Goal: Transaction & Acquisition: Obtain resource

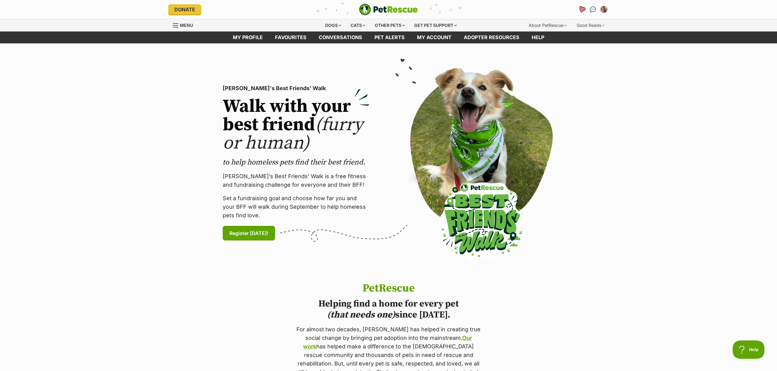
click at [584, 9] on icon "Favourites" at bounding box center [581, 9] width 7 height 7
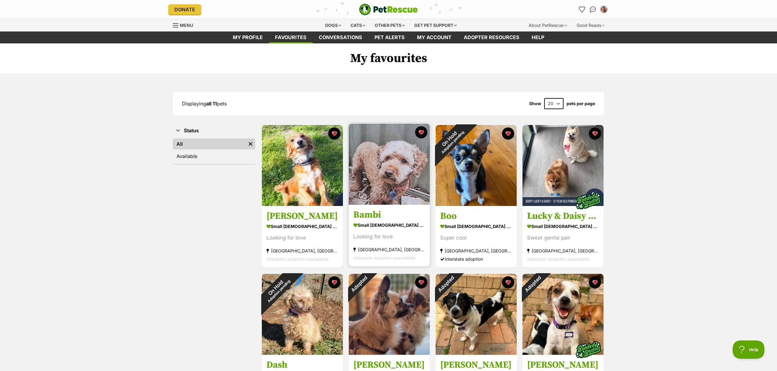
click at [388, 176] on img at bounding box center [389, 164] width 81 height 81
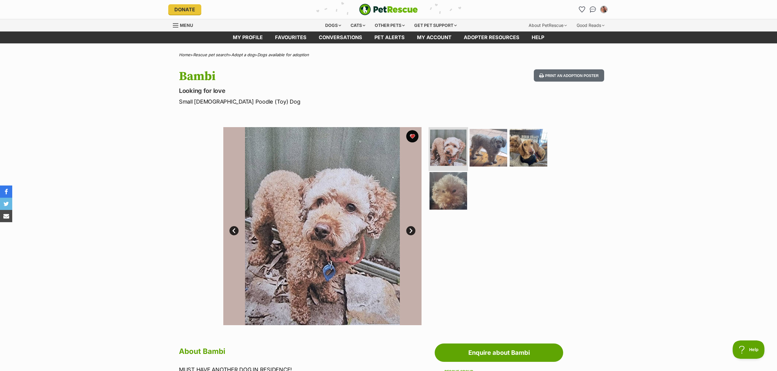
click at [458, 159] on img at bounding box center [448, 148] width 36 height 36
click at [485, 155] on img at bounding box center [488, 147] width 39 height 39
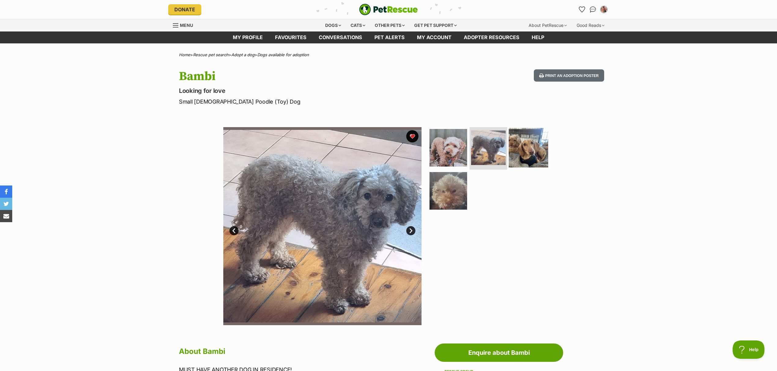
click at [524, 149] on img at bounding box center [528, 147] width 39 height 39
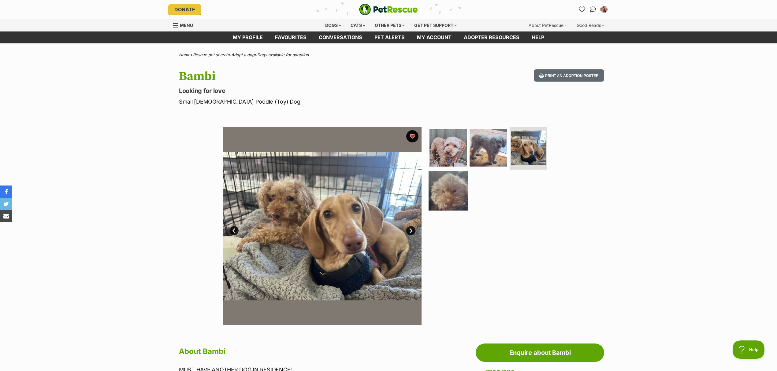
click at [449, 191] on img at bounding box center [447, 190] width 39 height 39
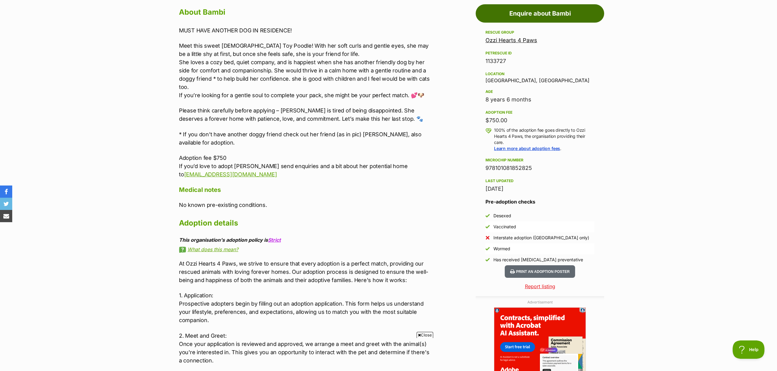
click at [535, 15] on link "Enquire about Bambi" at bounding box center [540, 13] width 128 height 18
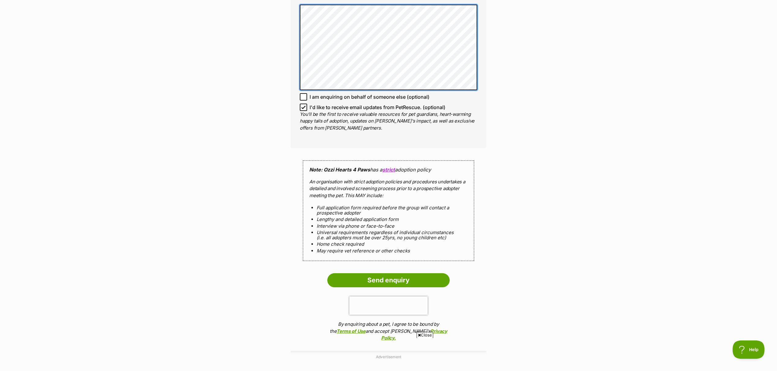
scroll to position [408, 0]
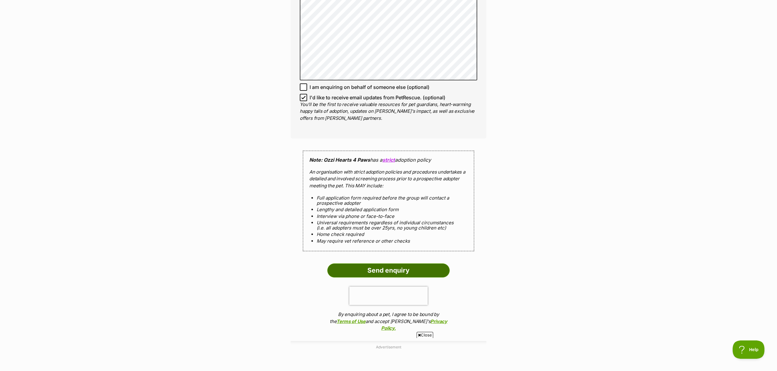
click at [405, 267] on input "Send enquiry" at bounding box center [388, 271] width 122 height 14
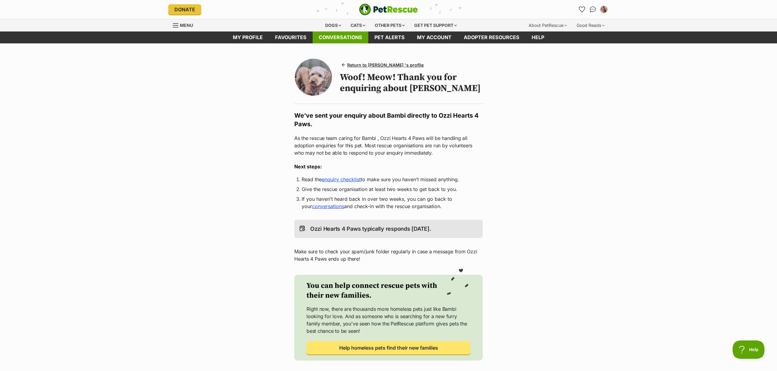
click at [343, 33] on link "Conversations" at bounding box center [341, 38] width 56 height 12
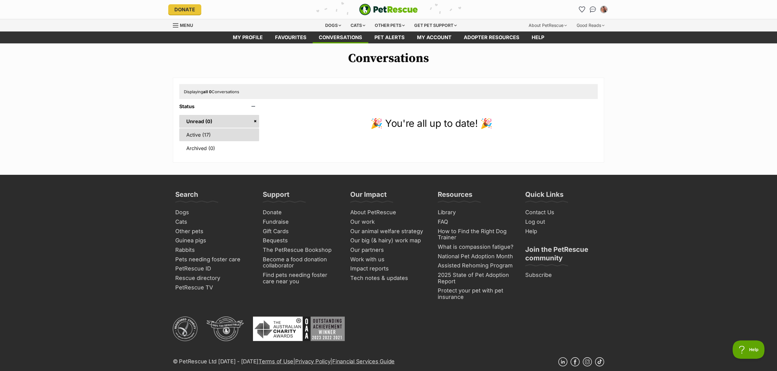
click at [201, 138] on link "Active (17)" at bounding box center [219, 134] width 80 height 13
click at [197, 132] on link "Active (17)" at bounding box center [219, 134] width 80 height 13
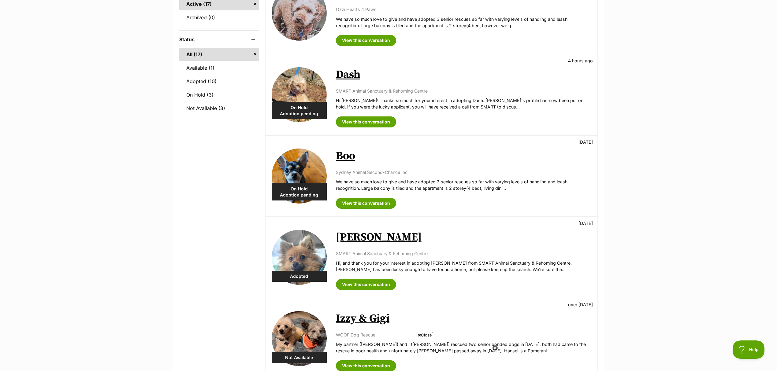
scroll to position [68, 0]
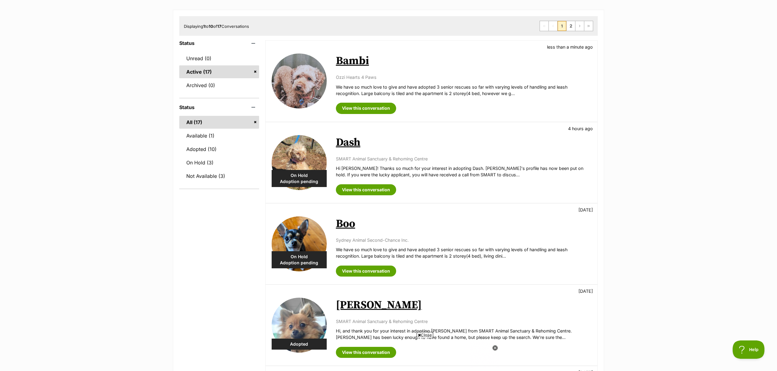
click at [295, 245] on img at bounding box center [299, 244] width 55 height 55
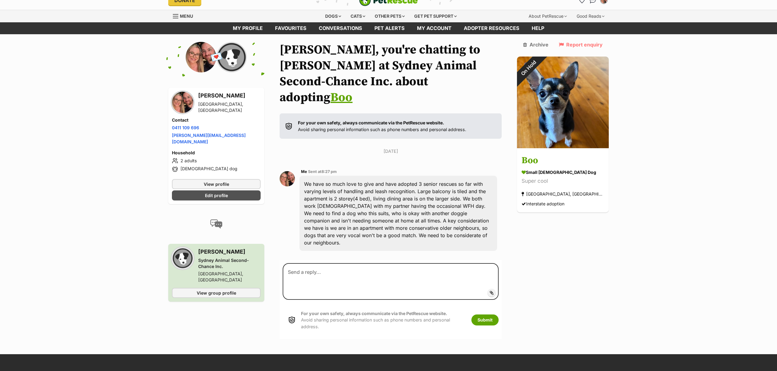
scroll to position [14, 0]
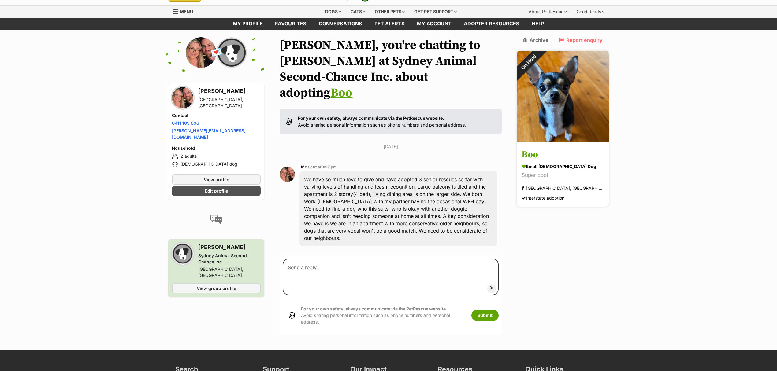
click at [562, 80] on img at bounding box center [563, 97] width 92 height 92
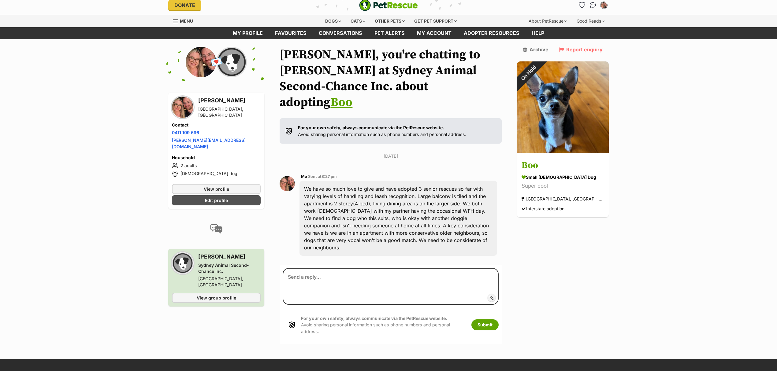
scroll to position [0, 0]
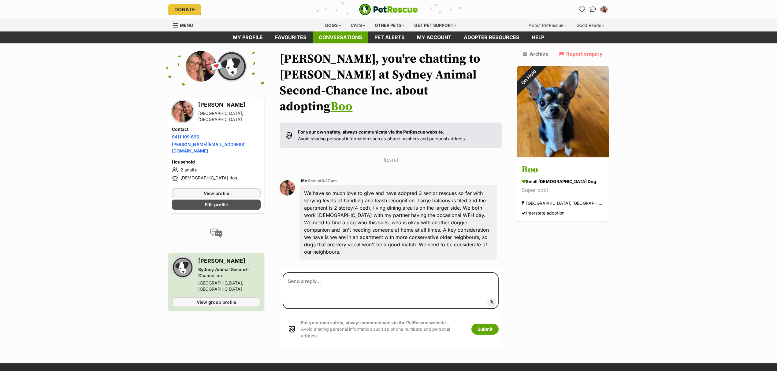
click at [350, 35] on link "Conversations" at bounding box center [341, 38] width 56 height 12
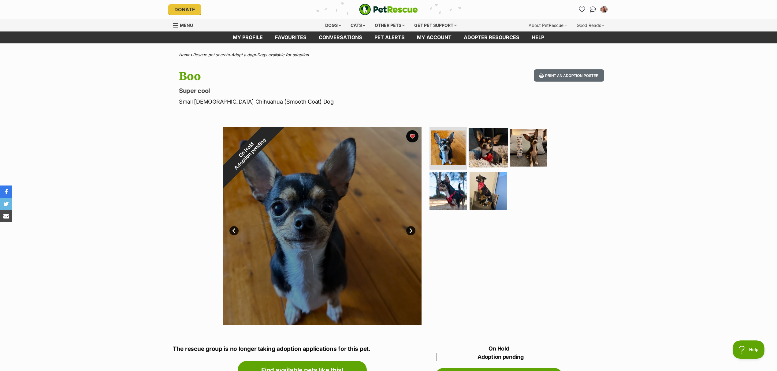
click at [494, 143] on img at bounding box center [488, 147] width 39 height 39
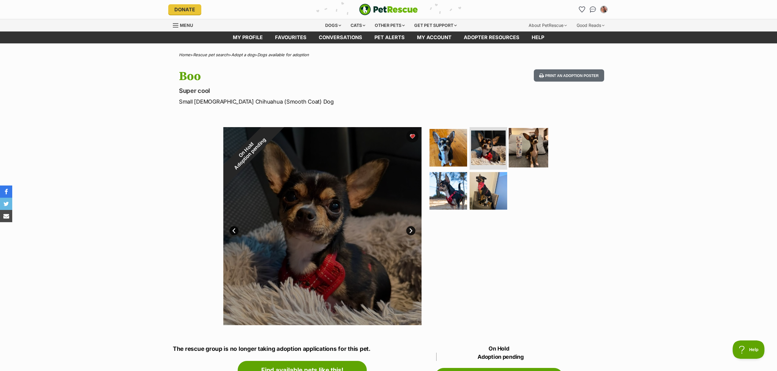
click at [524, 152] on img at bounding box center [528, 147] width 39 height 39
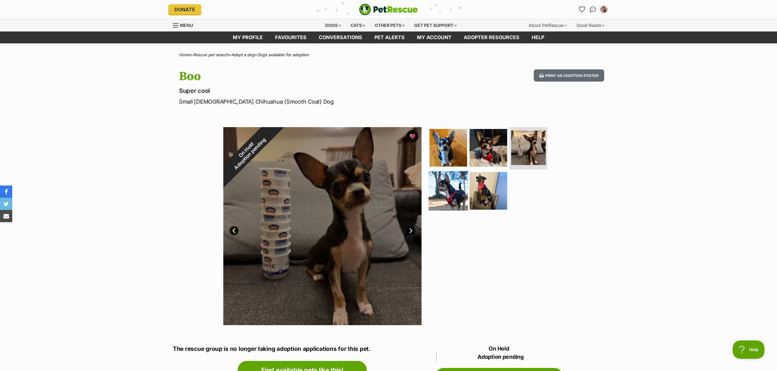
click at [456, 191] on img at bounding box center [447, 190] width 39 height 39
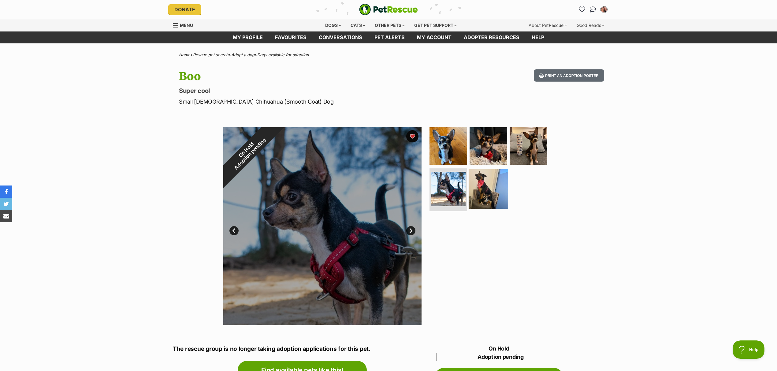
click at [487, 192] on img at bounding box center [488, 188] width 39 height 39
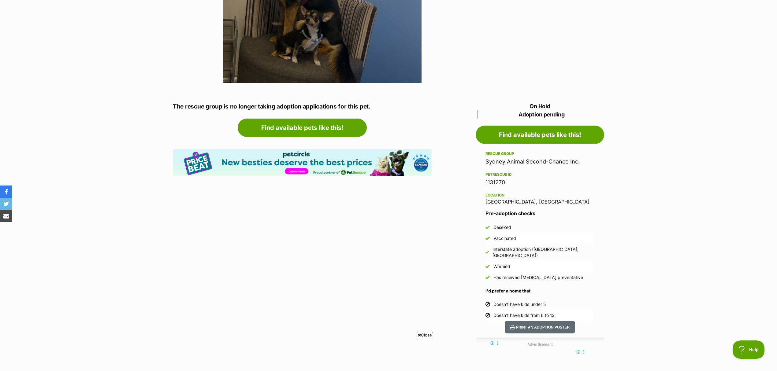
scroll to position [272, 0]
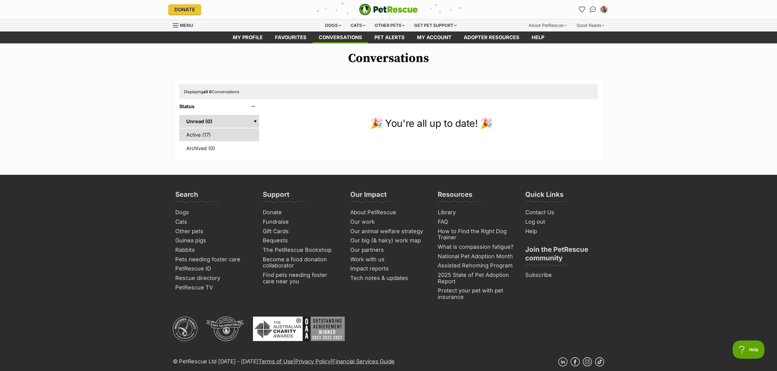
click at [201, 137] on link "Active (17)" at bounding box center [219, 134] width 80 height 13
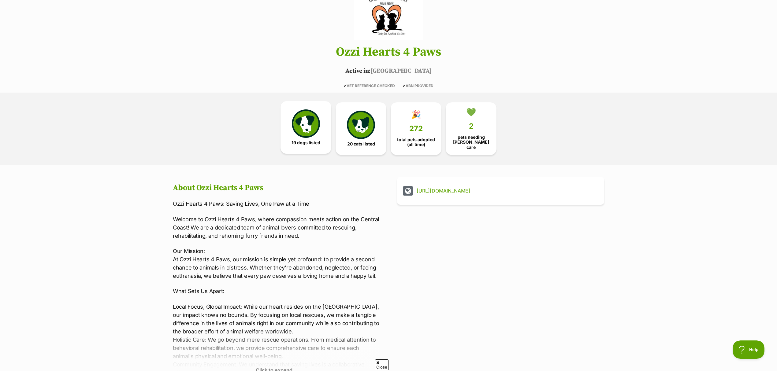
click at [314, 128] on img at bounding box center [306, 123] width 28 height 28
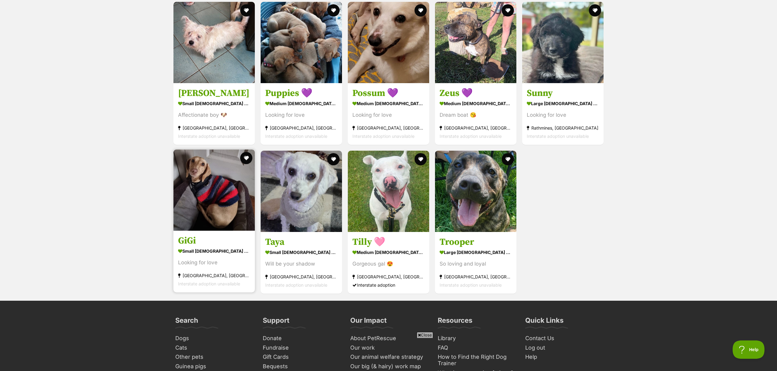
scroll to position [1022, 0]
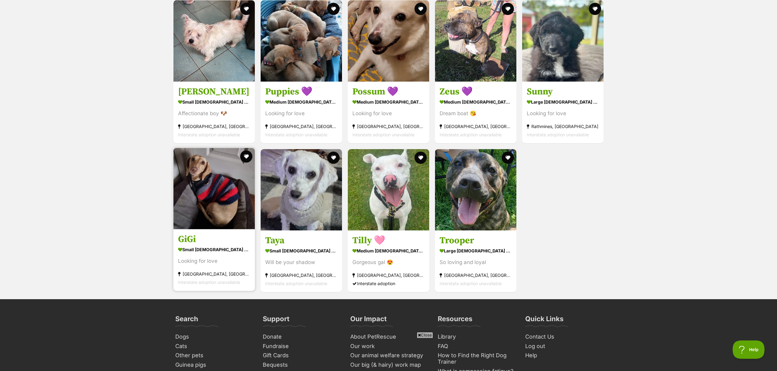
click at [199, 212] on img at bounding box center [213, 188] width 81 height 81
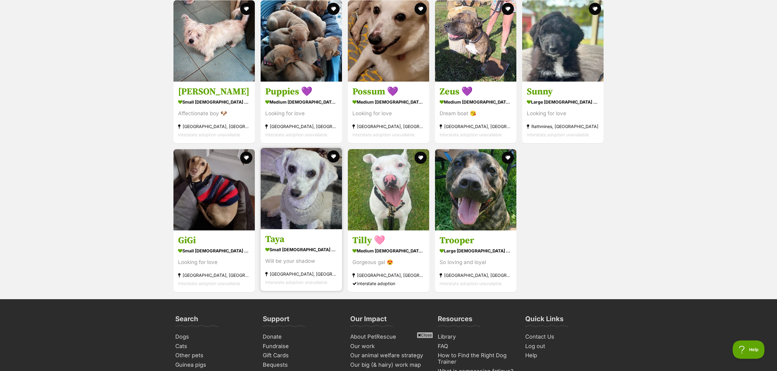
click at [299, 196] on img at bounding box center [301, 188] width 81 height 81
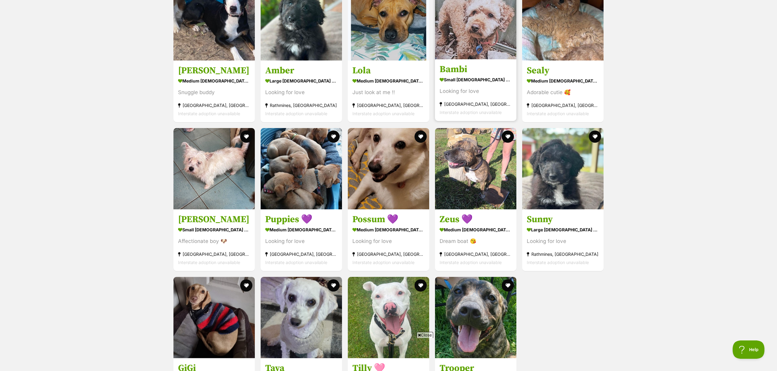
scroll to position [886, 0]
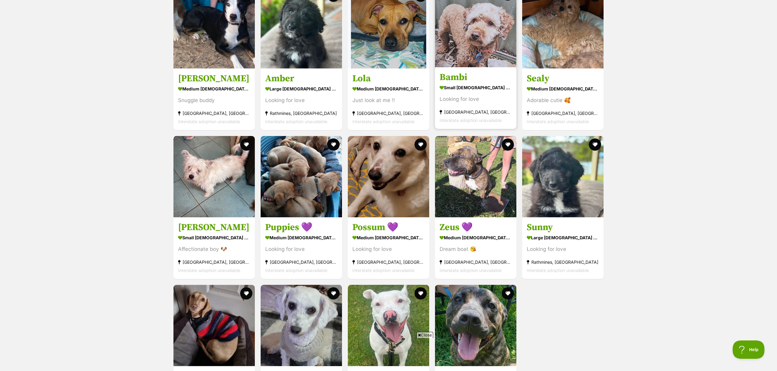
click at [474, 64] on img at bounding box center [475, 26] width 81 height 81
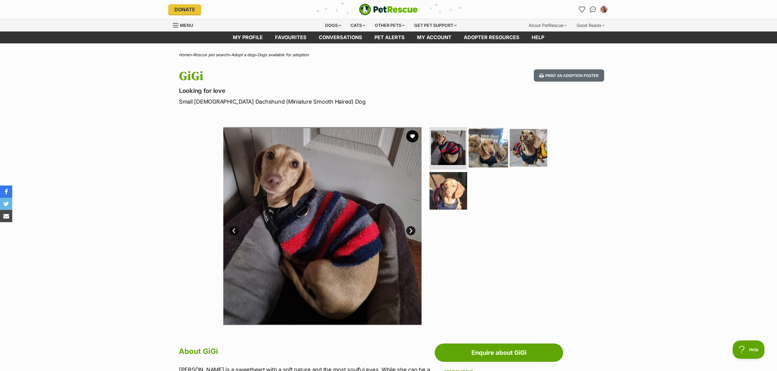
click at [498, 145] on img at bounding box center [488, 147] width 39 height 39
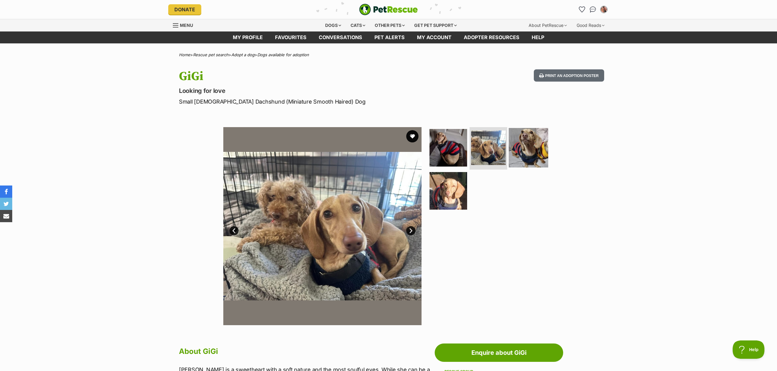
click at [521, 146] on img at bounding box center [528, 147] width 39 height 39
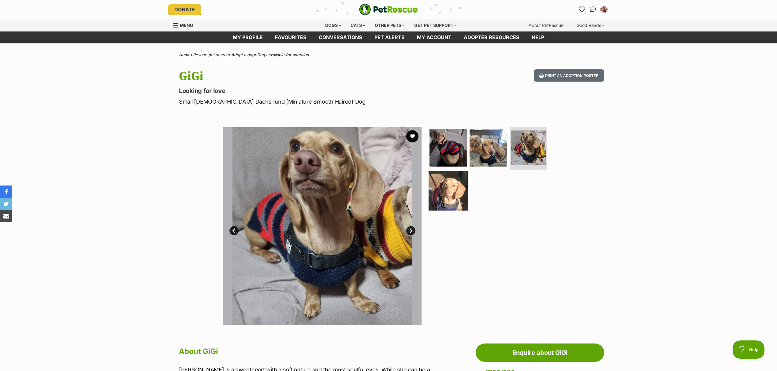
click at [459, 189] on img at bounding box center [447, 190] width 39 height 39
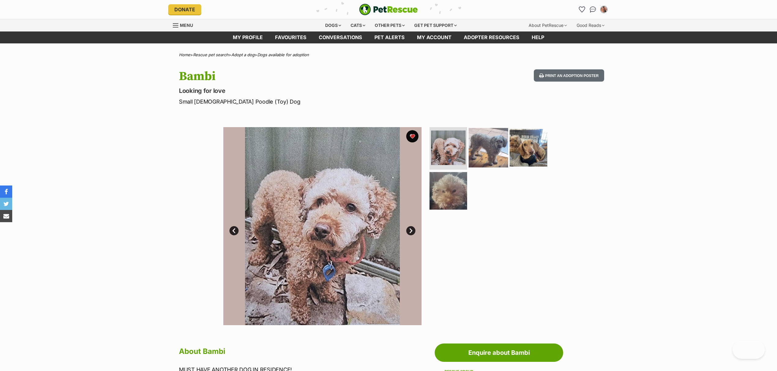
click at [491, 152] on img at bounding box center [488, 147] width 39 height 39
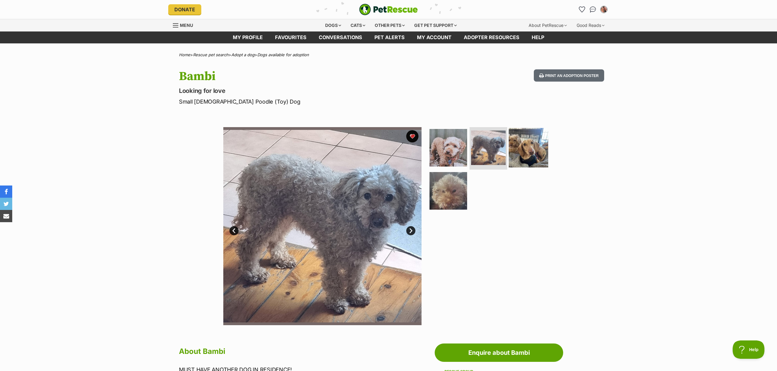
click at [530, 153] on img at bounding box center [528, 147] width 39 height 39
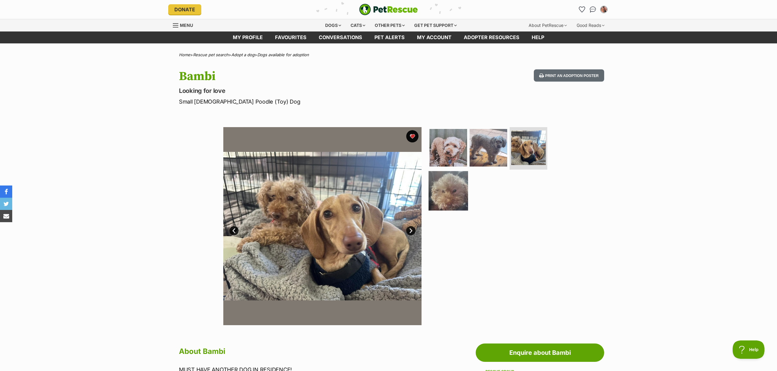
click at [454, 194] on img at bounding box center [447, 190] width 39 height 39
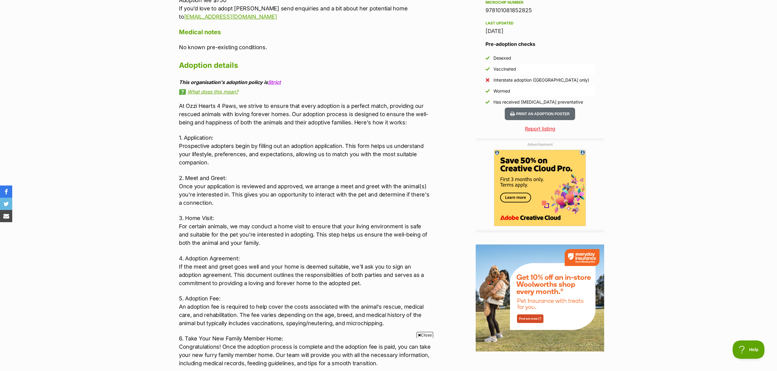
scroll to position [68, 0]
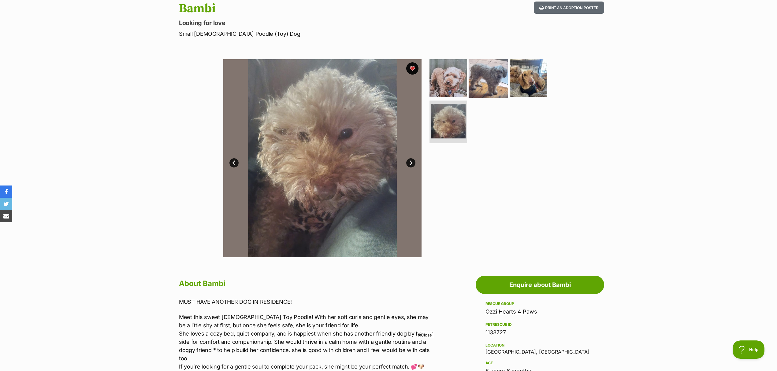
click at [501, 80] on img at bounding box center [488, 77] width 39 height 39
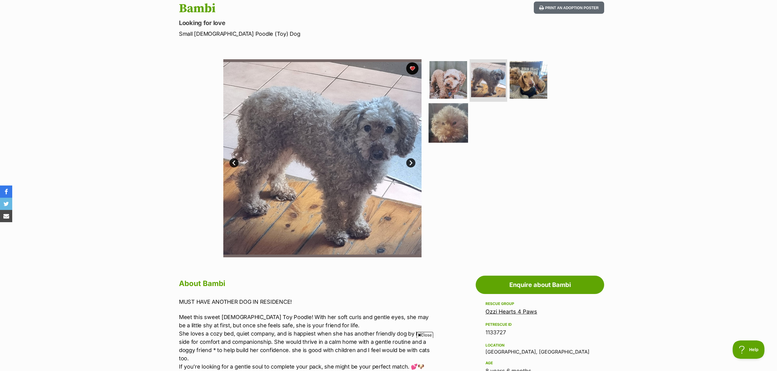
click at [463, 116] on img at bounding box center [447, 122] width 39 height 39
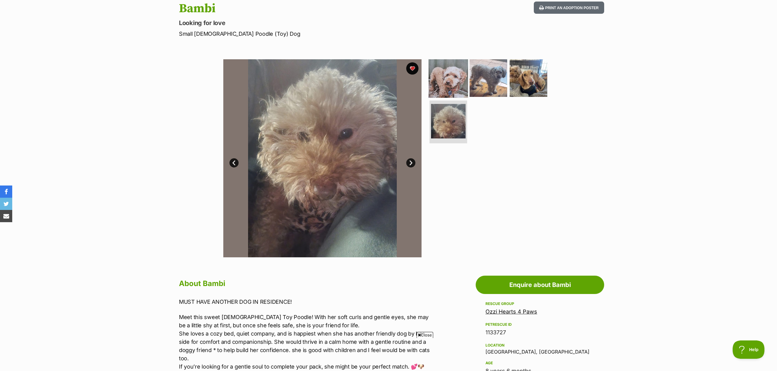
click at [451, 81] on img at bounding box center [447, 77] width 39 height 39
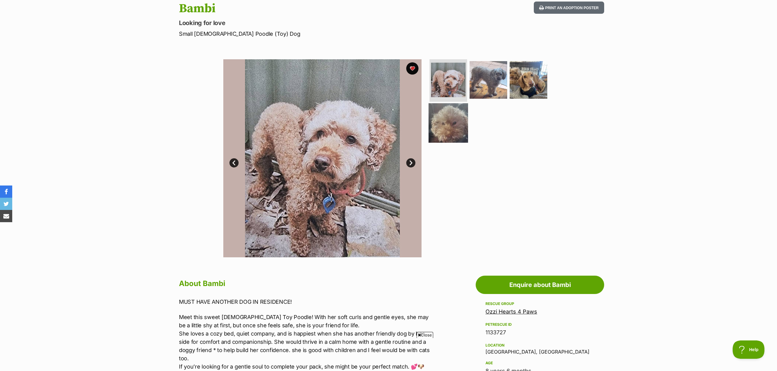
click at [450, 119] on img at bounding box center [447, 122] width 39 height 39
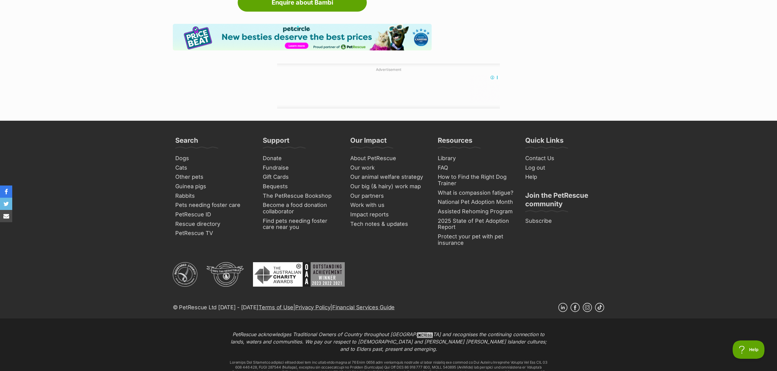
scroll to position [0, 0]
